Goal: Information Seeking & Learning: Check status

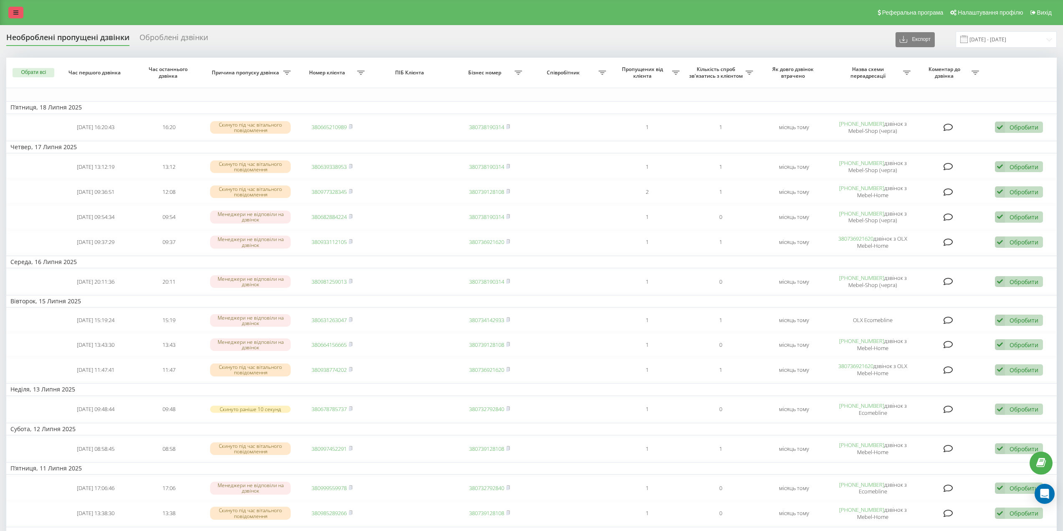
click at [17, 13] on icon at bounding box center [15, 13] width 5 height 6
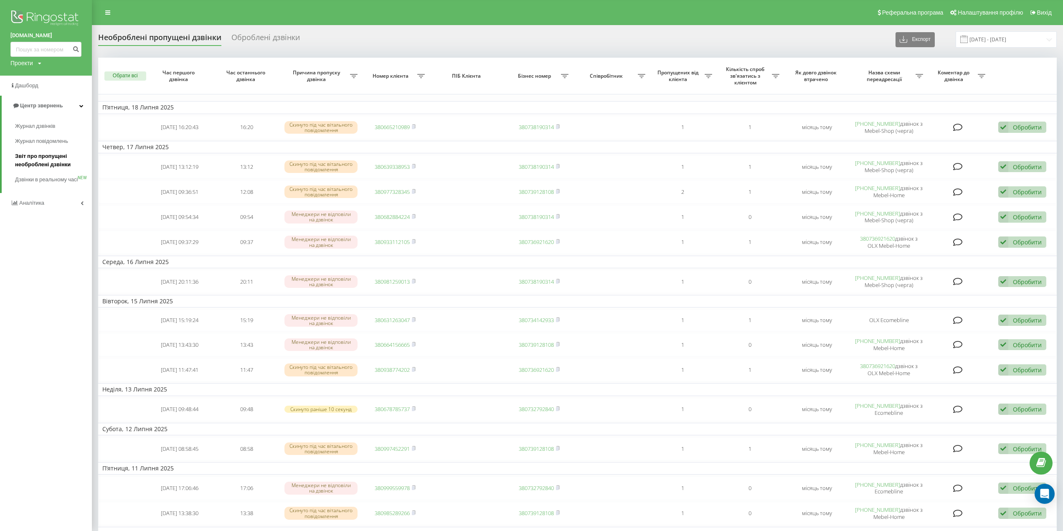
click at [51, 157] on span "Звіт про пропущені необроблені дзвінки" at bounding box center [51, 160] width 73 height 17
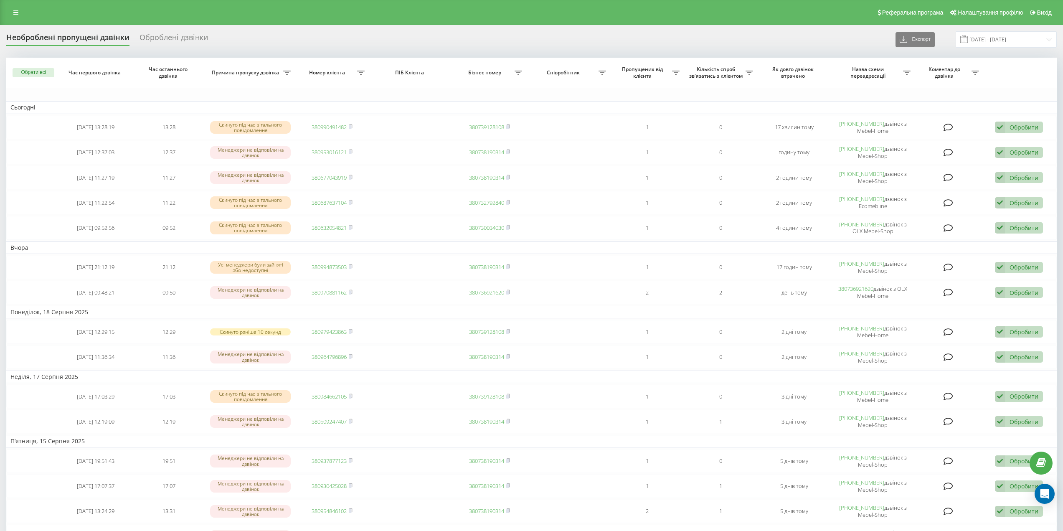
click at [483, 35] on div "Необроблені пропущені дзвінки Оброблені дзвінки Експорт .csv .xlsx 20.07.2025 -…" at bounding box center [531, 39] width 1050 height 16
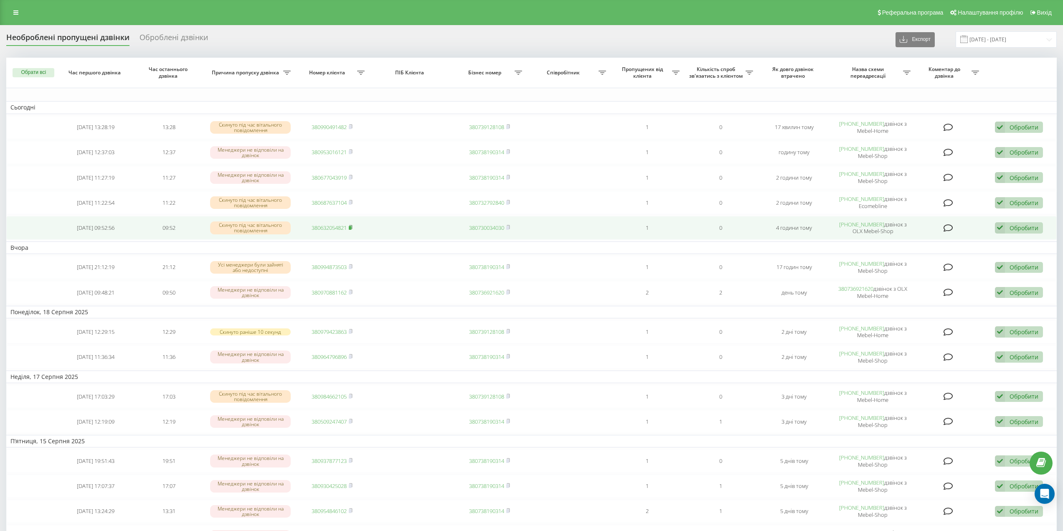
click at [351, 228] on rect at bounding box center [350, 228] width 3 height 4
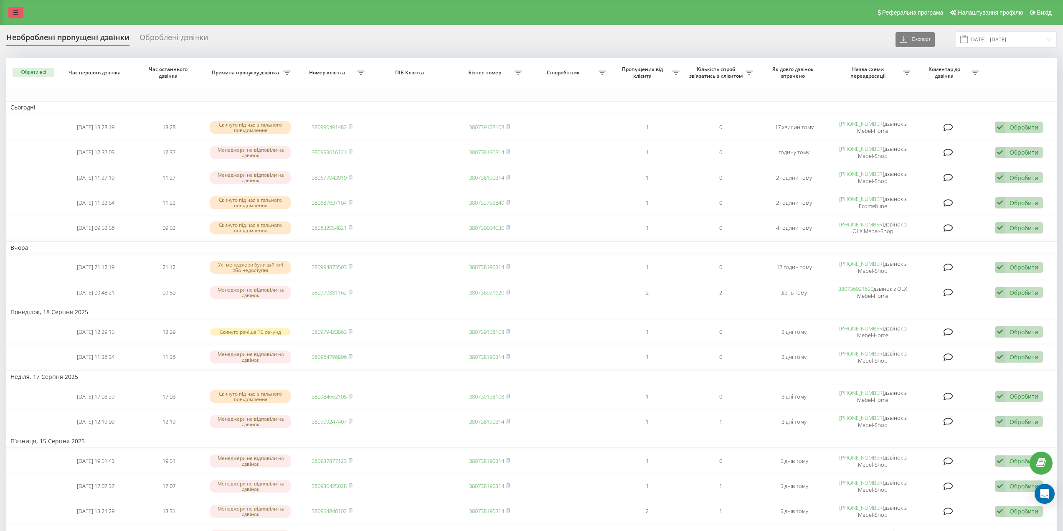
click at [15, 13] on icon at bounding box center [15, 13] width 5 height 6
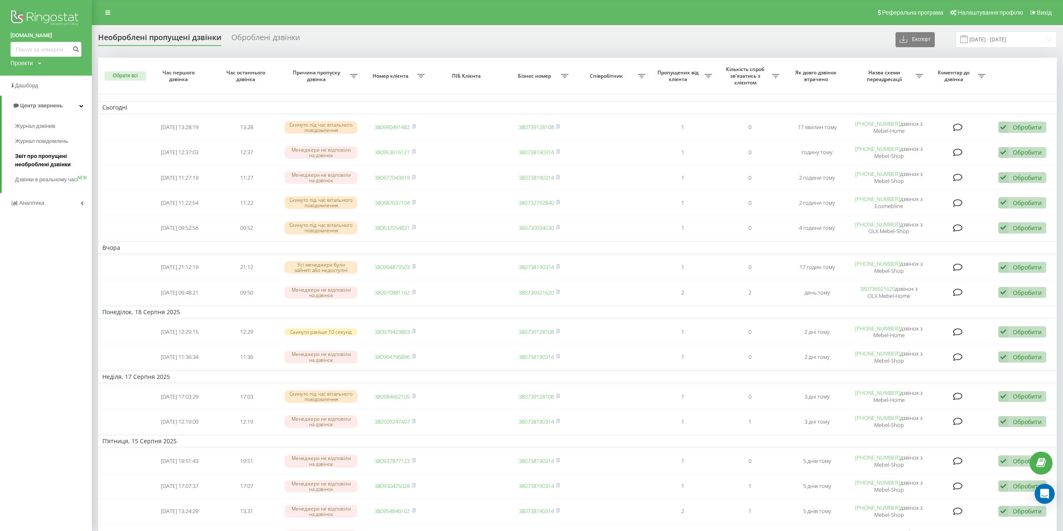
click at [43, 157] on span "Звіт про пропущені необроблені дзвінки" at bounding box center [51, 160] width 73 height 17
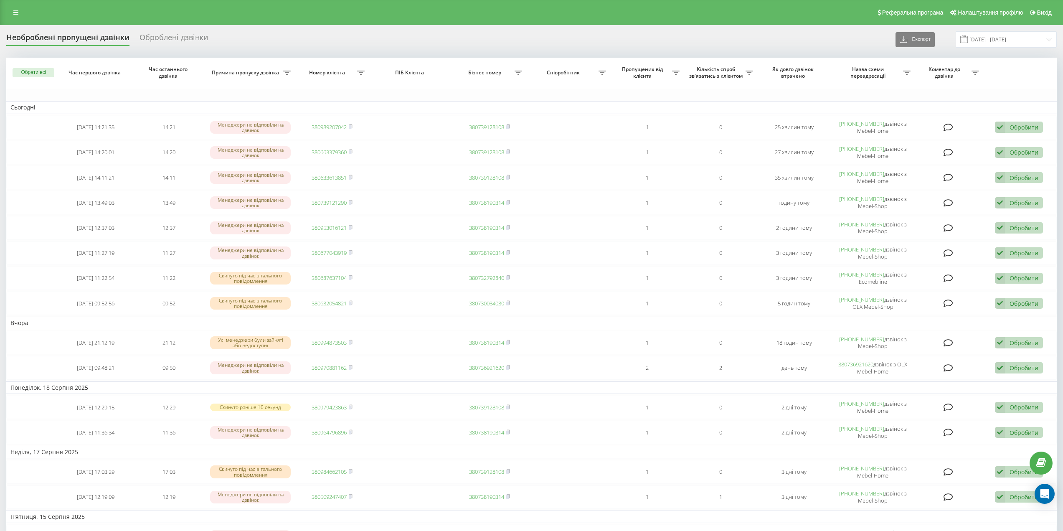
click at [19, 13] on link at bounding box center [15, 13] width 15 height 12
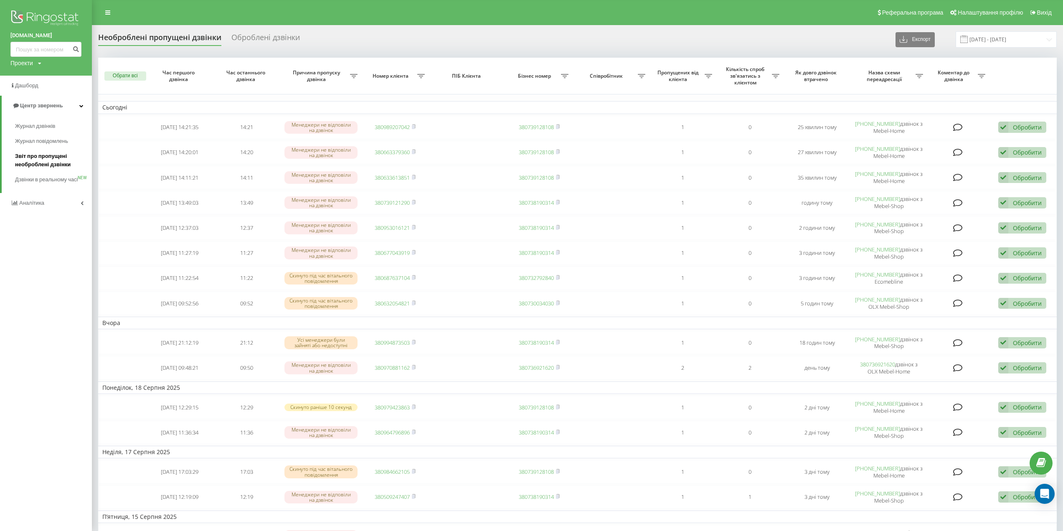
click at [44, 159] on span "Звіт про пропущені необроблені дзвінки" at bounding box center [51, 160] width 73 height 17
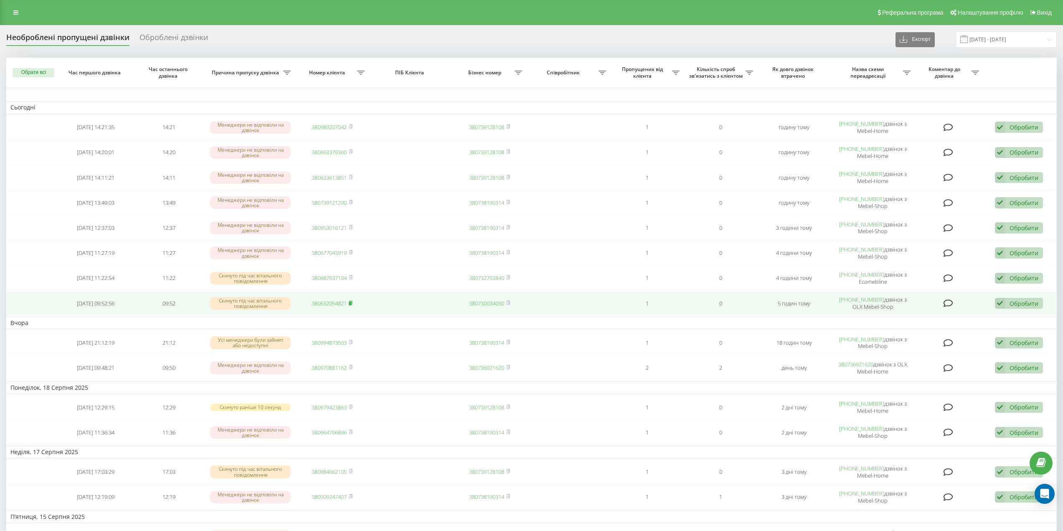
click at [350, 303] on rect at bounding box center [350, 303] width 3 height 4
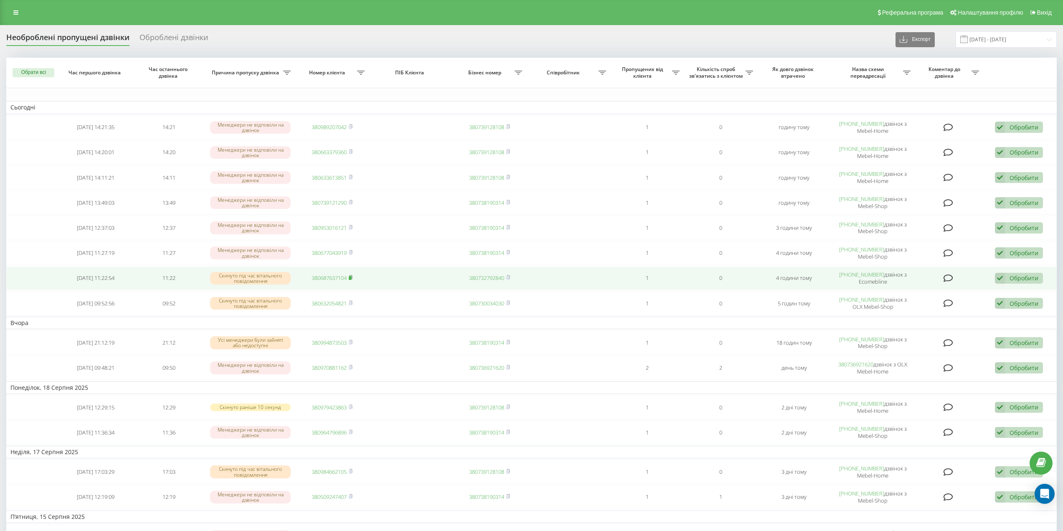
click at [351, 278] on rect at bounding box center [350, 278] width 3 height 4
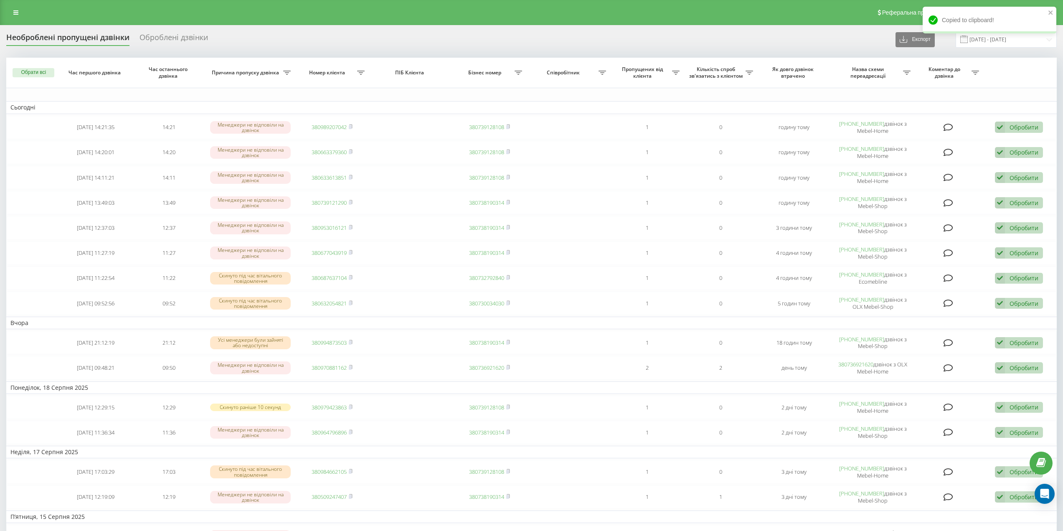
click at [13, 15] on link at bounding box center [15, 13] width 15 height 12
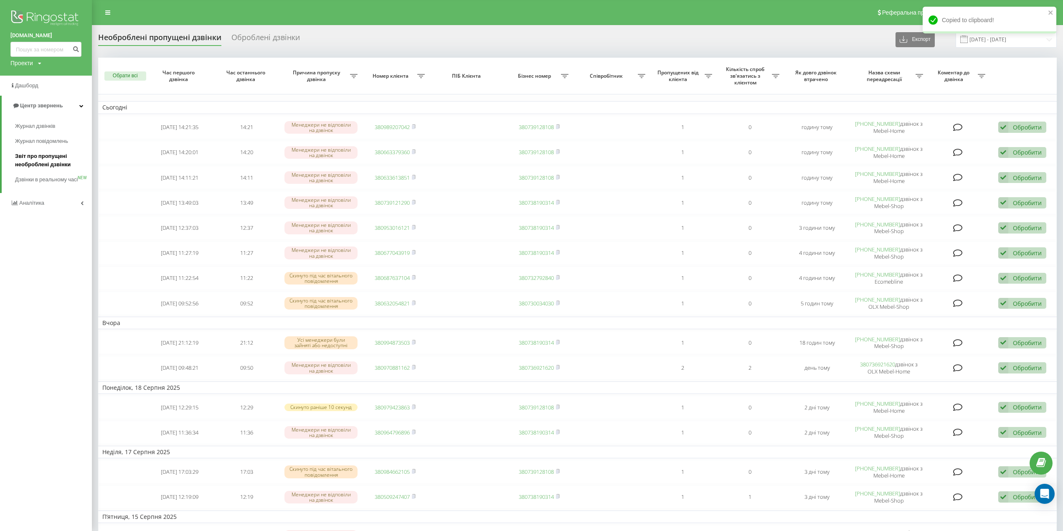
click at [47, 167] on span "Звіт про пропущені необроблені дзвінки" at bounding box center [51, 160] width 73 height 17
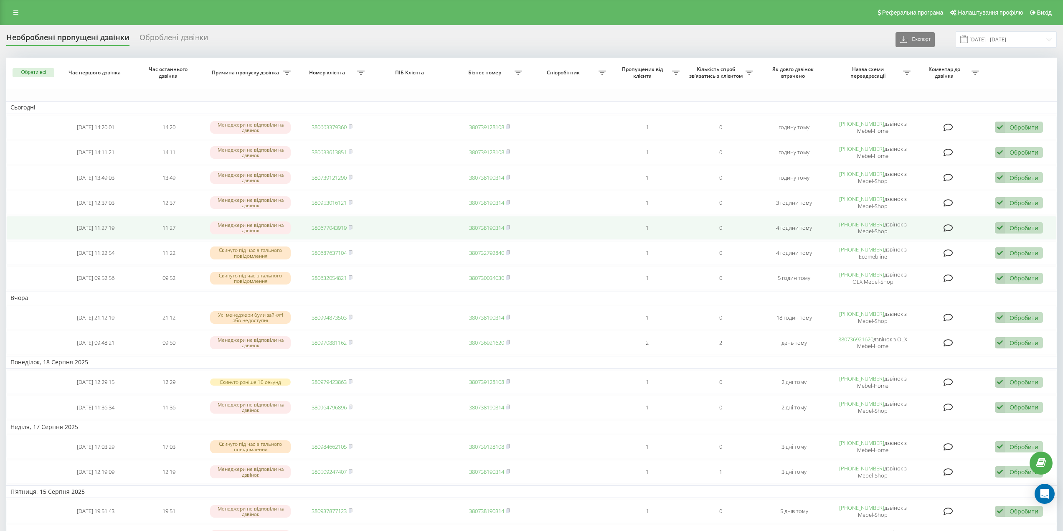
drag, startPoint x: 352, startPoint y: 253, endPoint x: 355, endPoint y: 236, distance: 17.2
click at [352, 253] on icon at bounding box center [351, 252] width 4 height 5
